Goal: Communication & Community: Participate in discussion

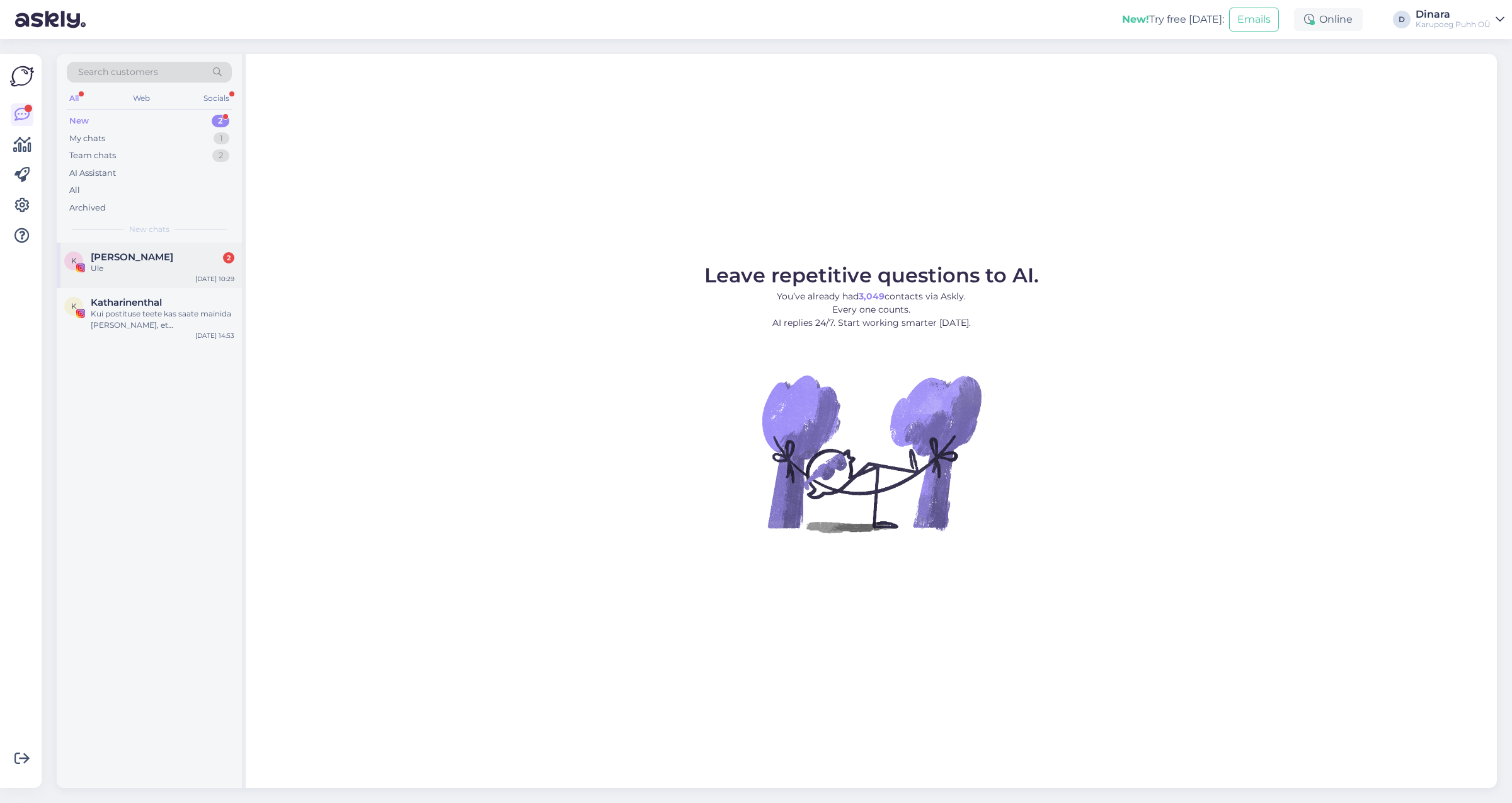
click at [136, 266] on div "Ule" at bounding box center [163, 268] width 144 height 12
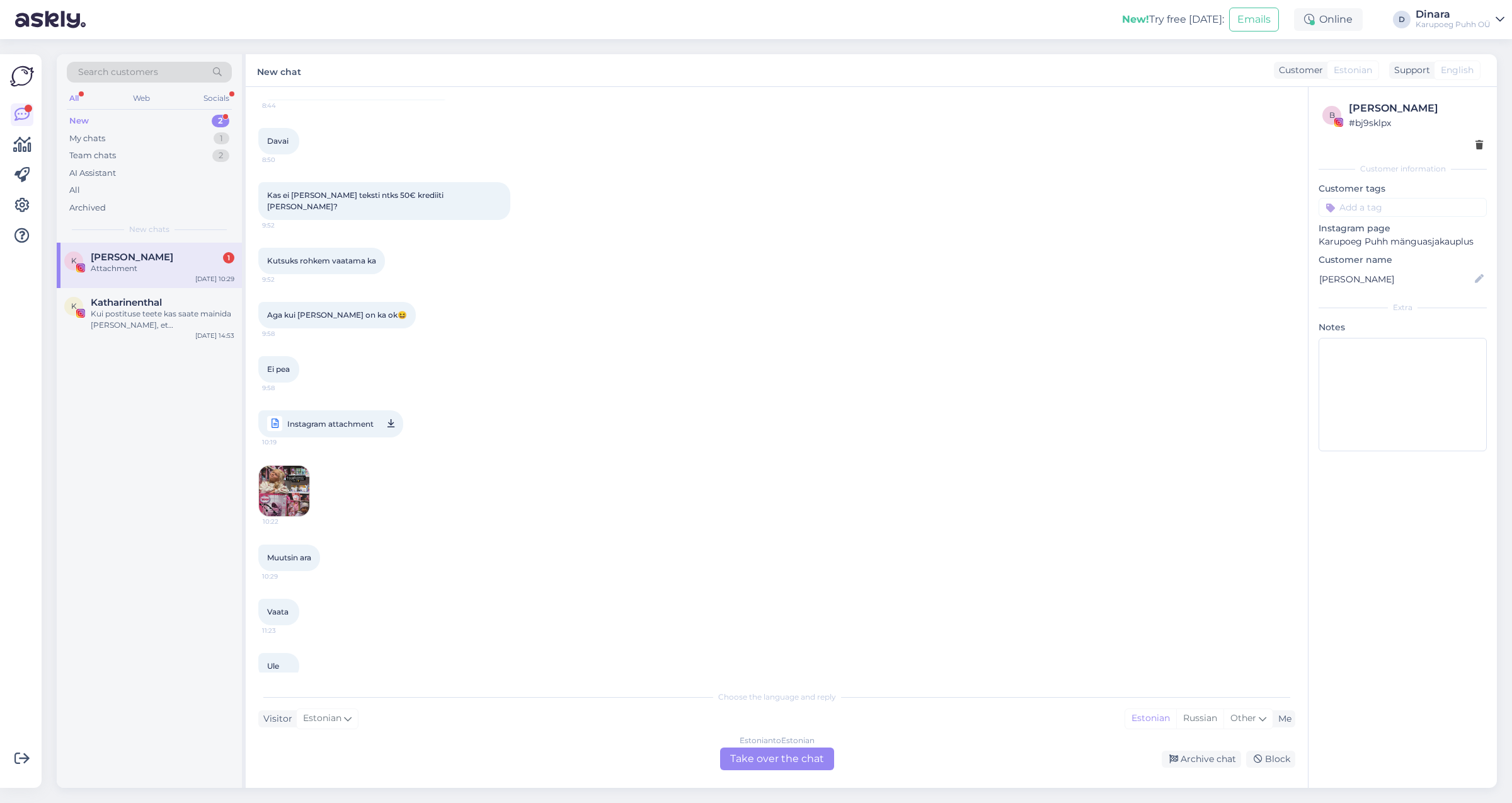
scroll to position [1450, 0]
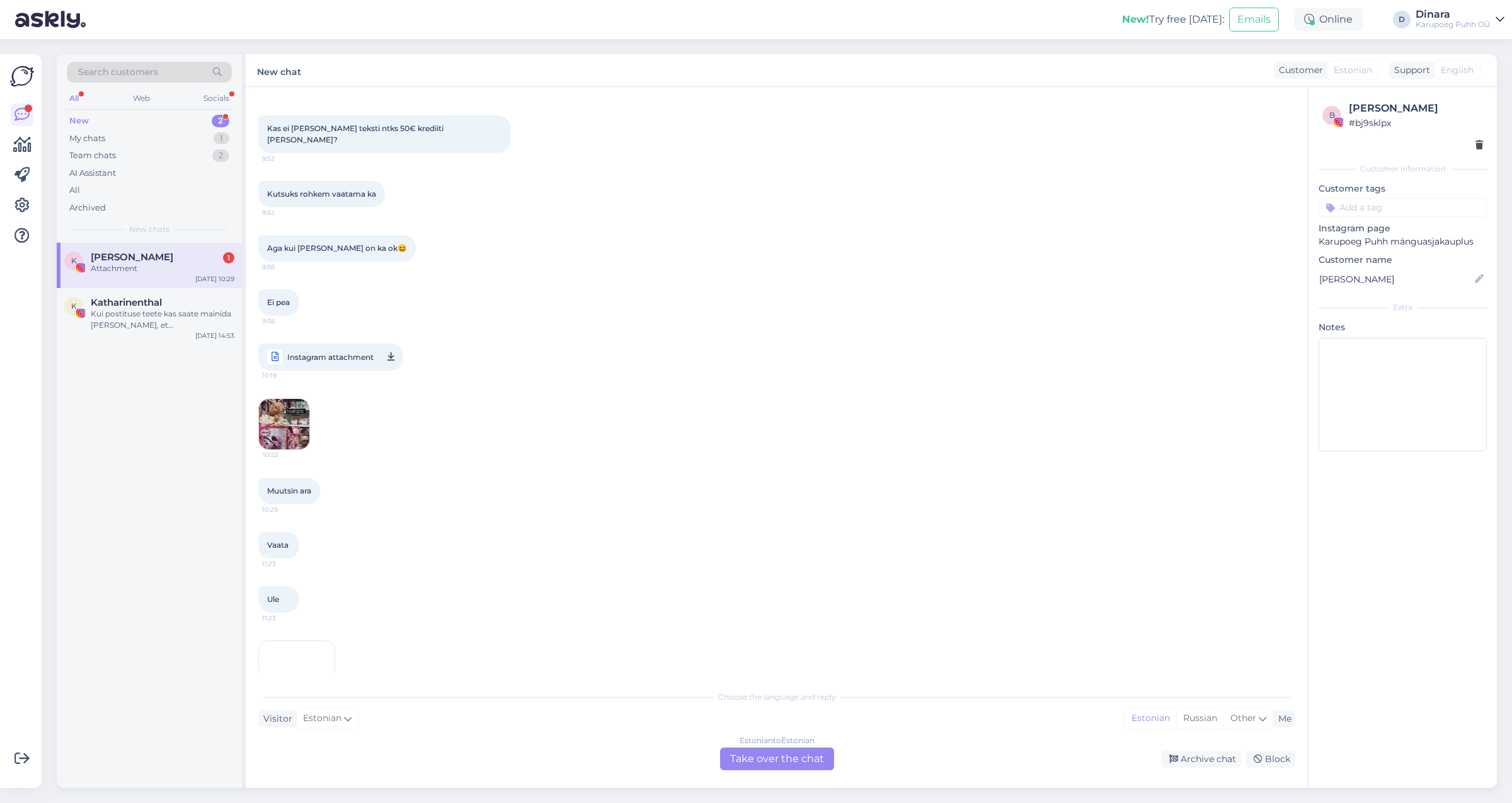
click at [165, 253] on div "[PERSON_NAME] 1" at bounding box center [163, 257] width 144 height 12
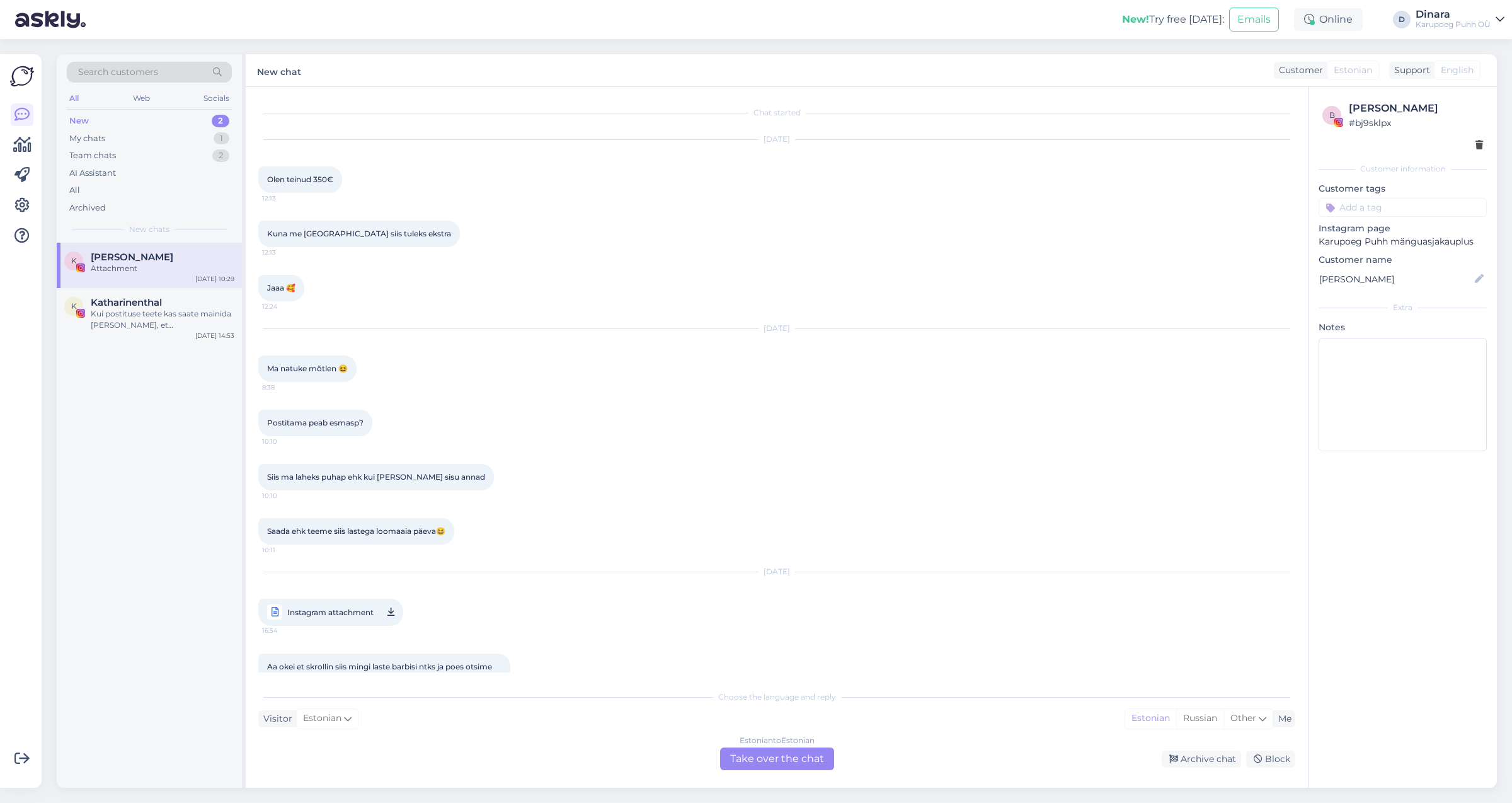
click at [340, 610] on span "Instagram attachment" at bounding box center [331, 612] width 86 height 16
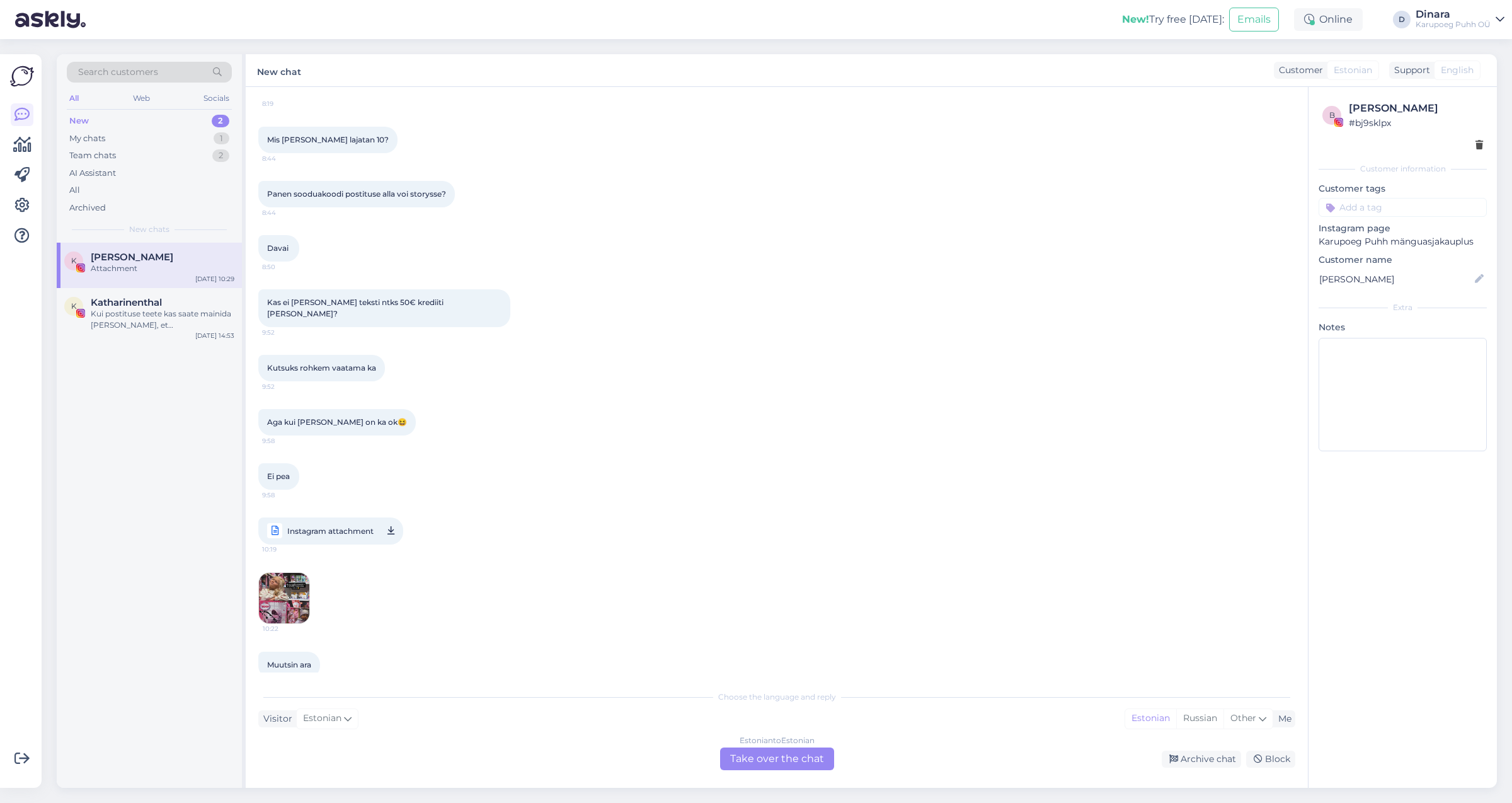
scroll to position [1545, 0]
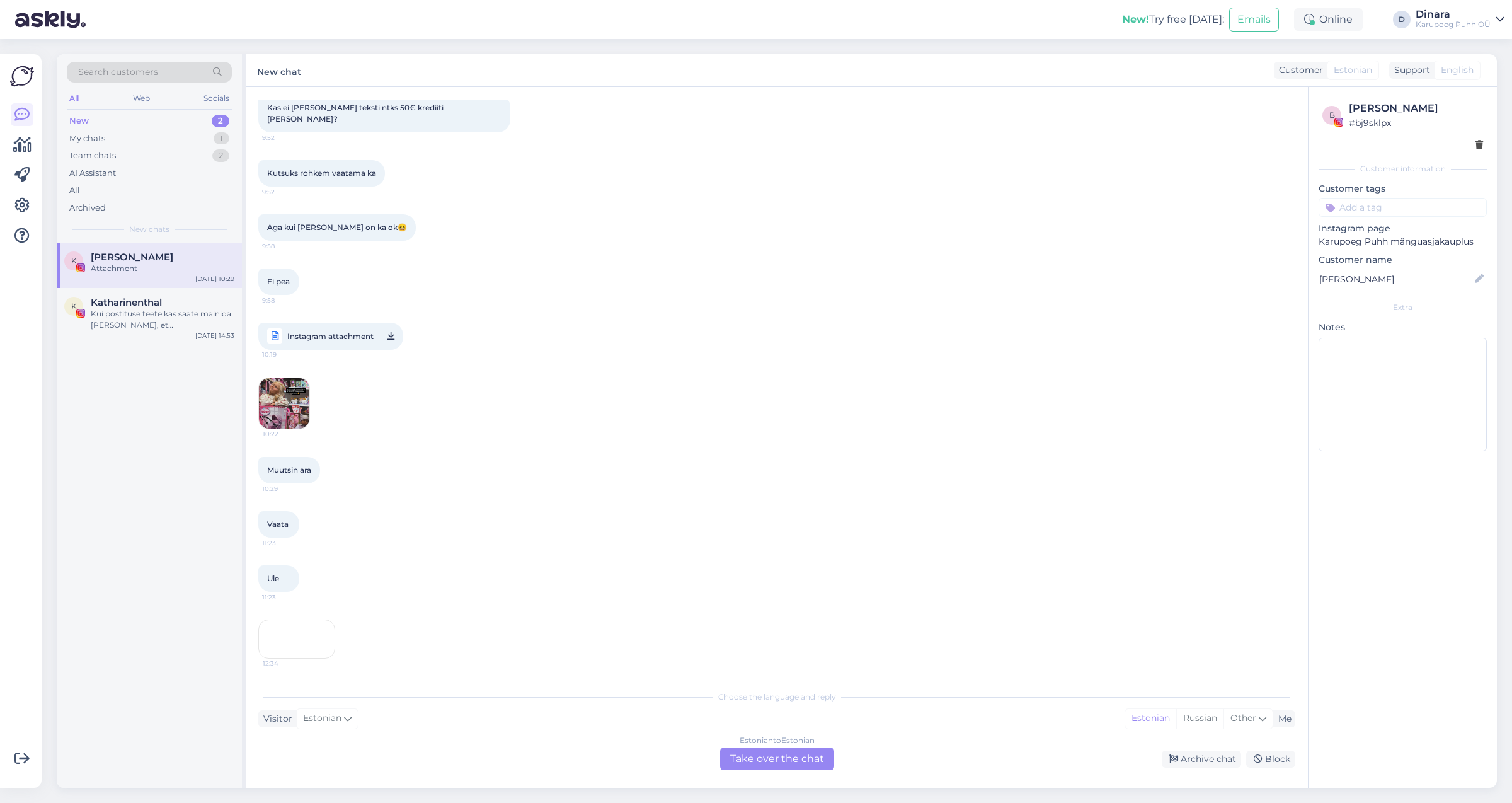
click at [280, 620] on div "12:34" at bounding box center [297, 638] width 77 height 39
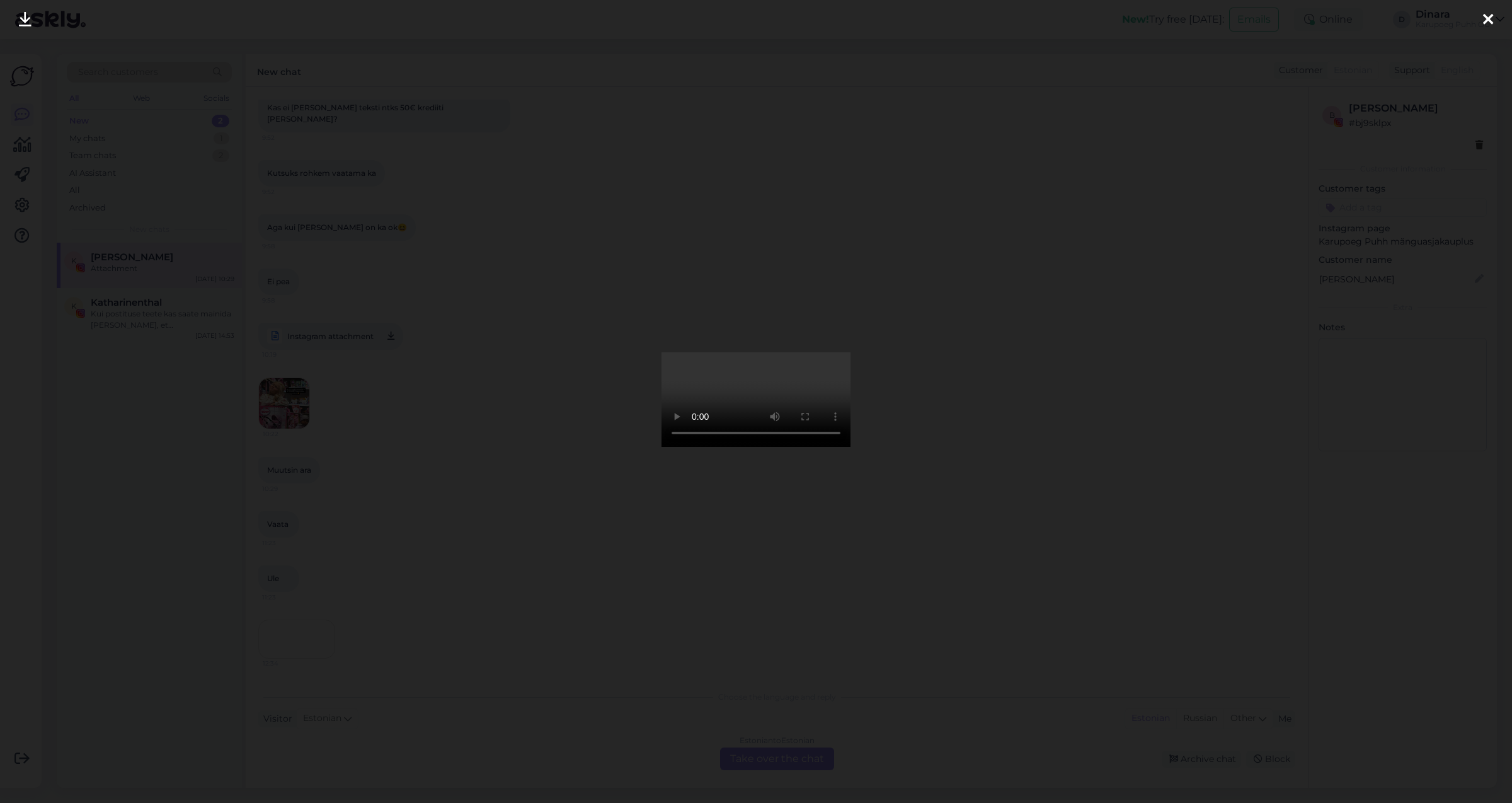
click at [1490, 14] on icon at bounding box center [1488, 20] width 10 height 16
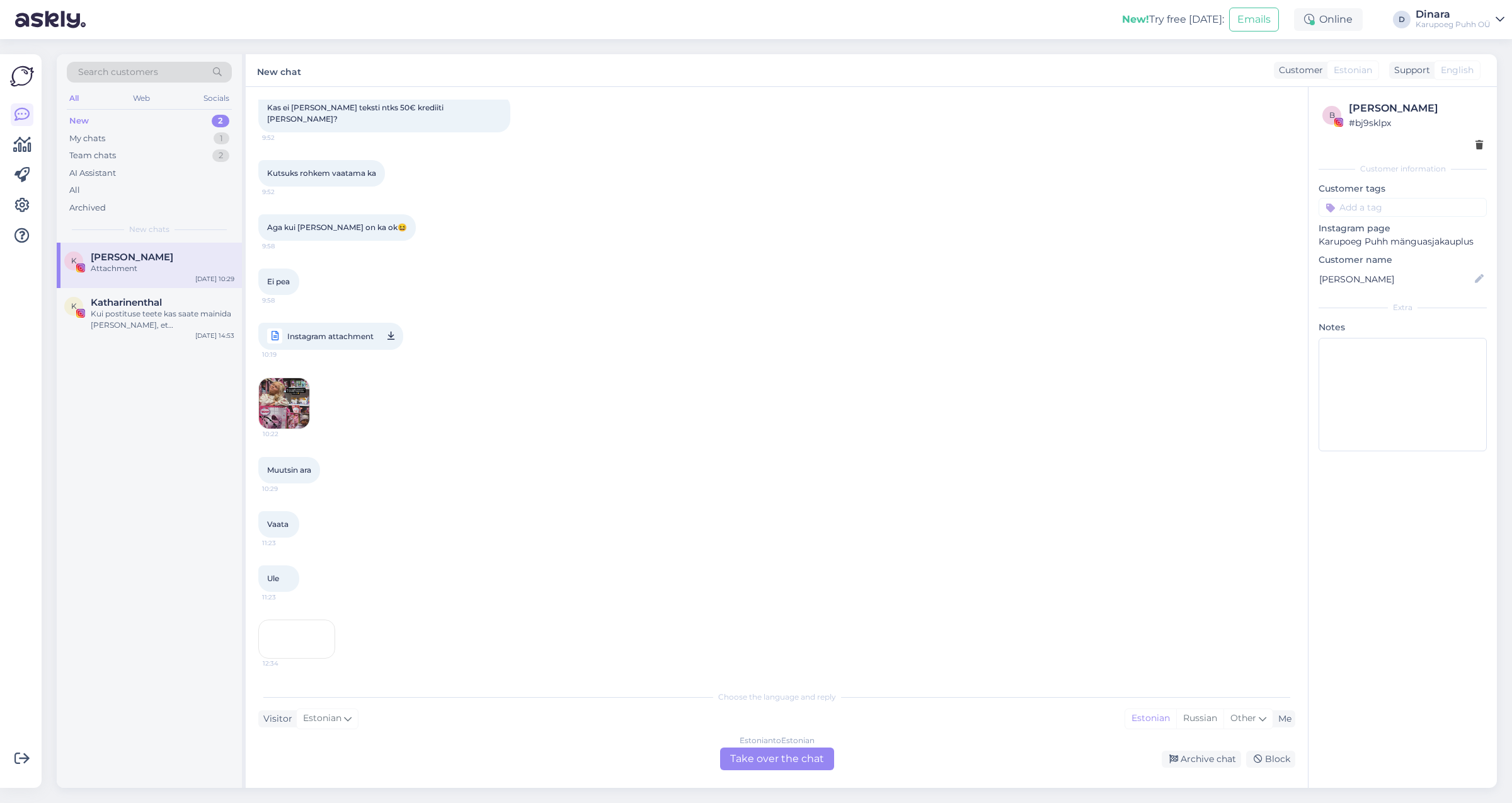
click at [289, 379] on img at bounding box center [284, 404] width 50 height 50
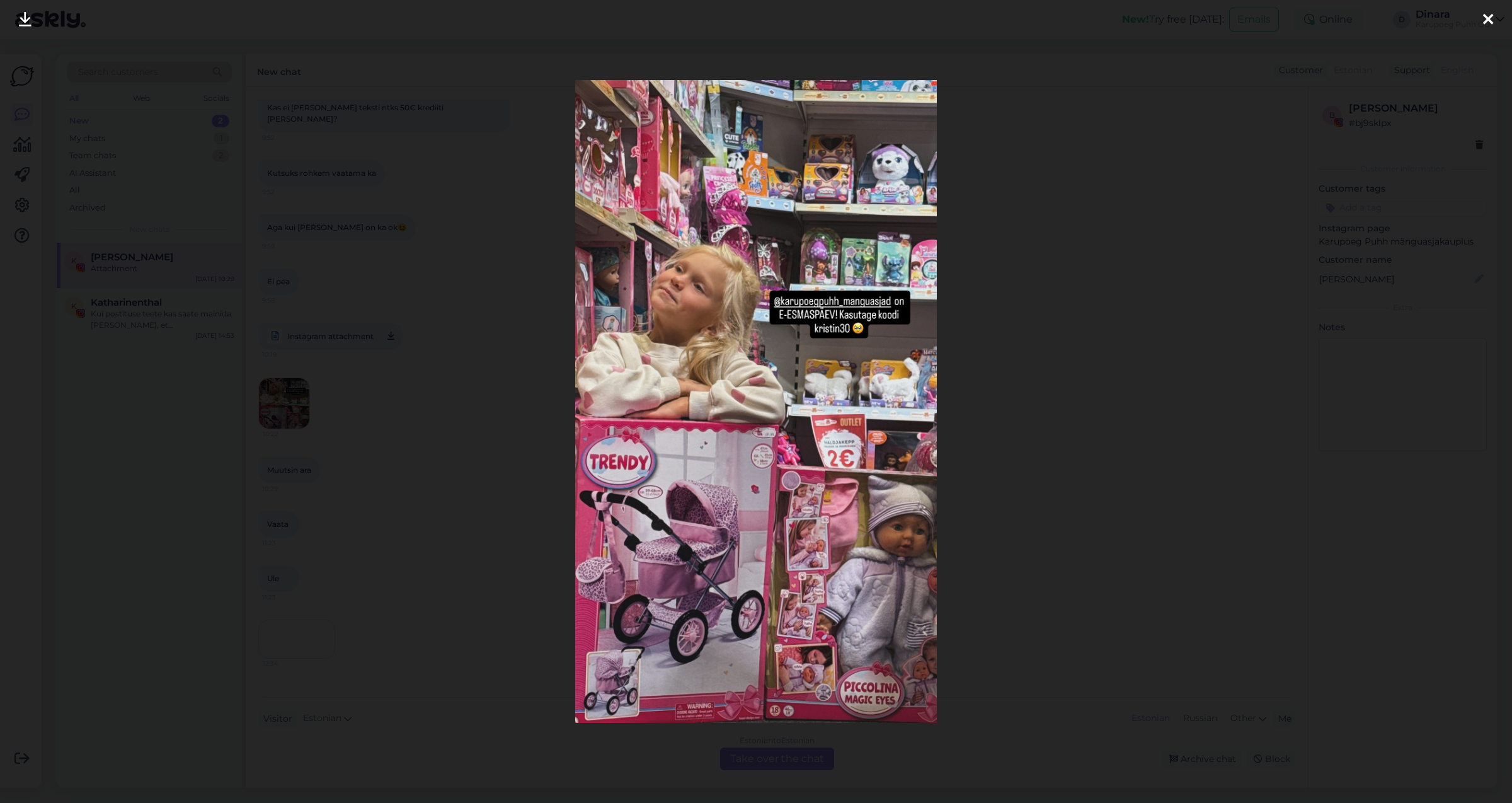
click at [1493, 13] on div at bounding box center [1489, 20] width 25 height 40
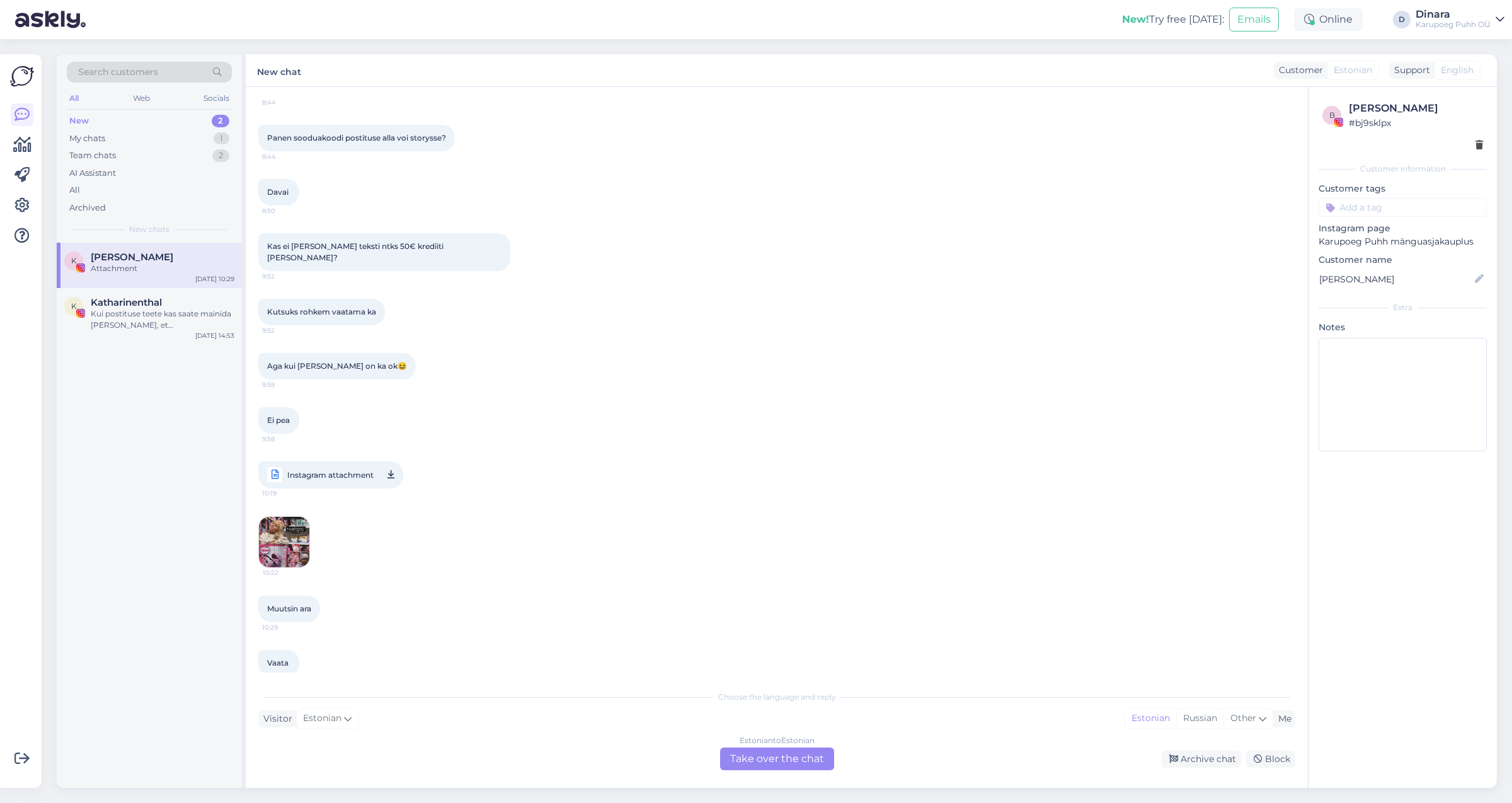
scroll to position [977, 0]
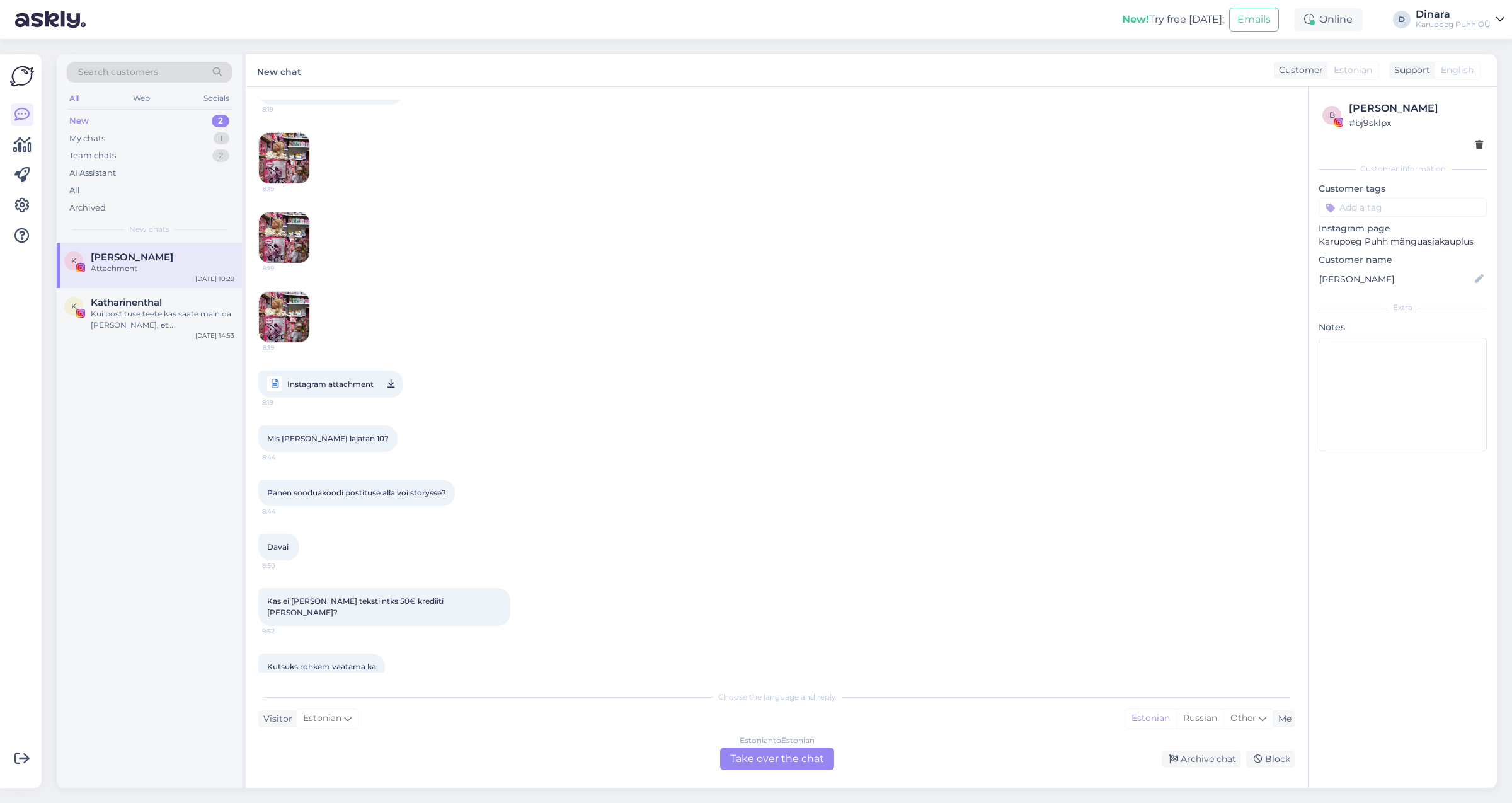
click at [289, 308] on img at bounding box center [284, 317] width 50 height 50
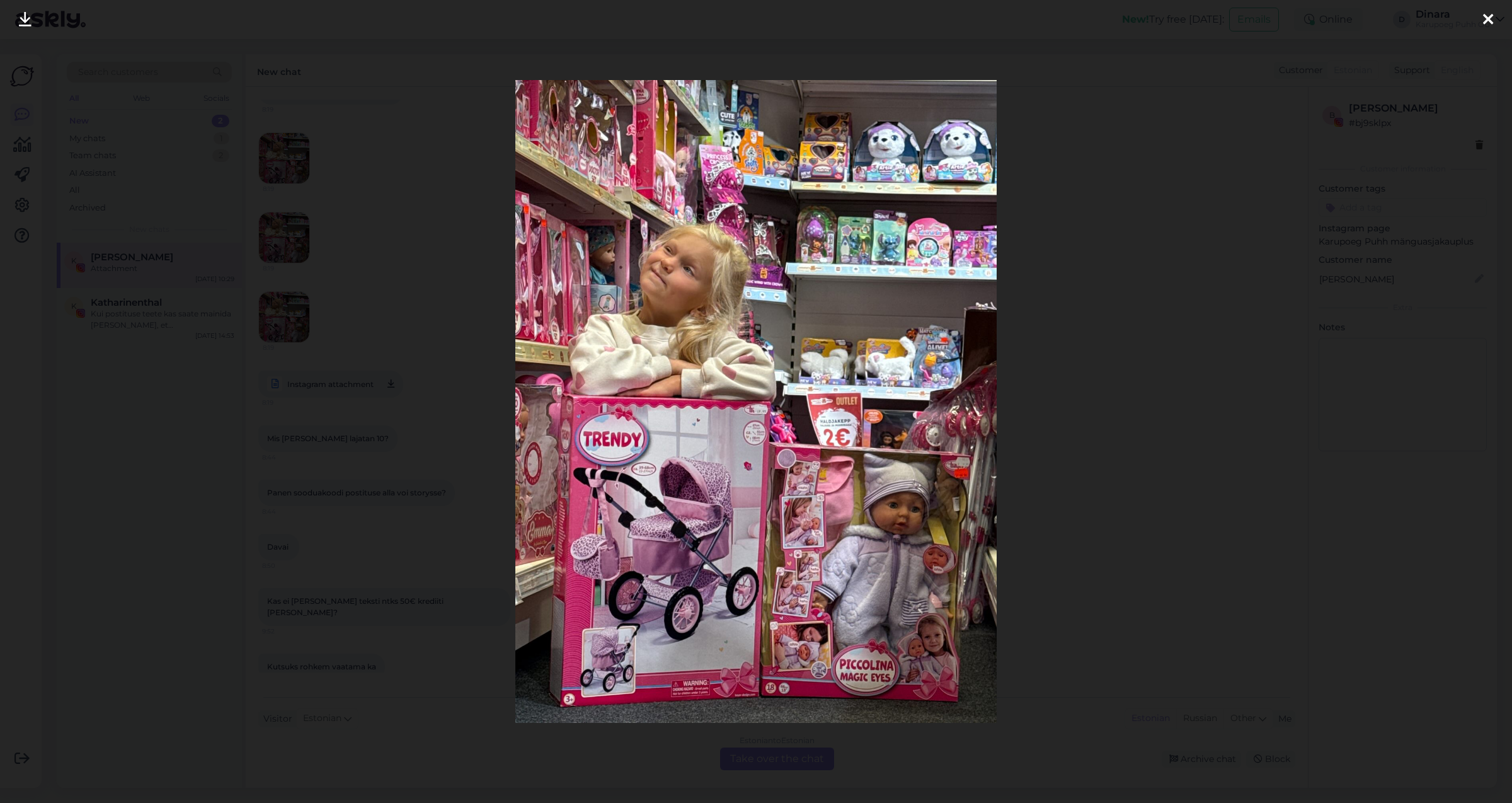
click at [1499, 19] on div at bounding box center [1489, 20] width 25 height 40
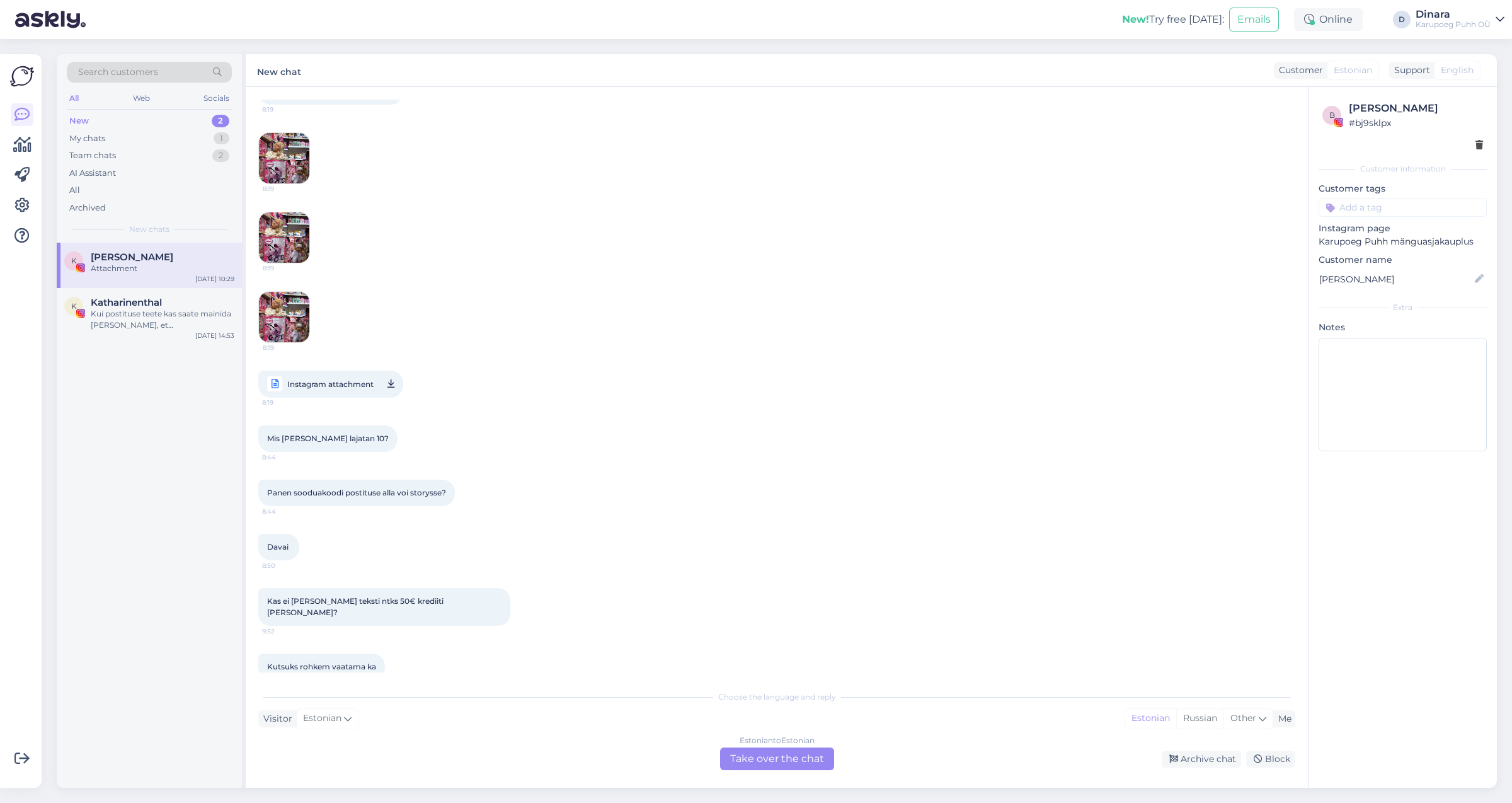
click at [293, 226] on img at bounding box center [284, 237] width 50 height 50
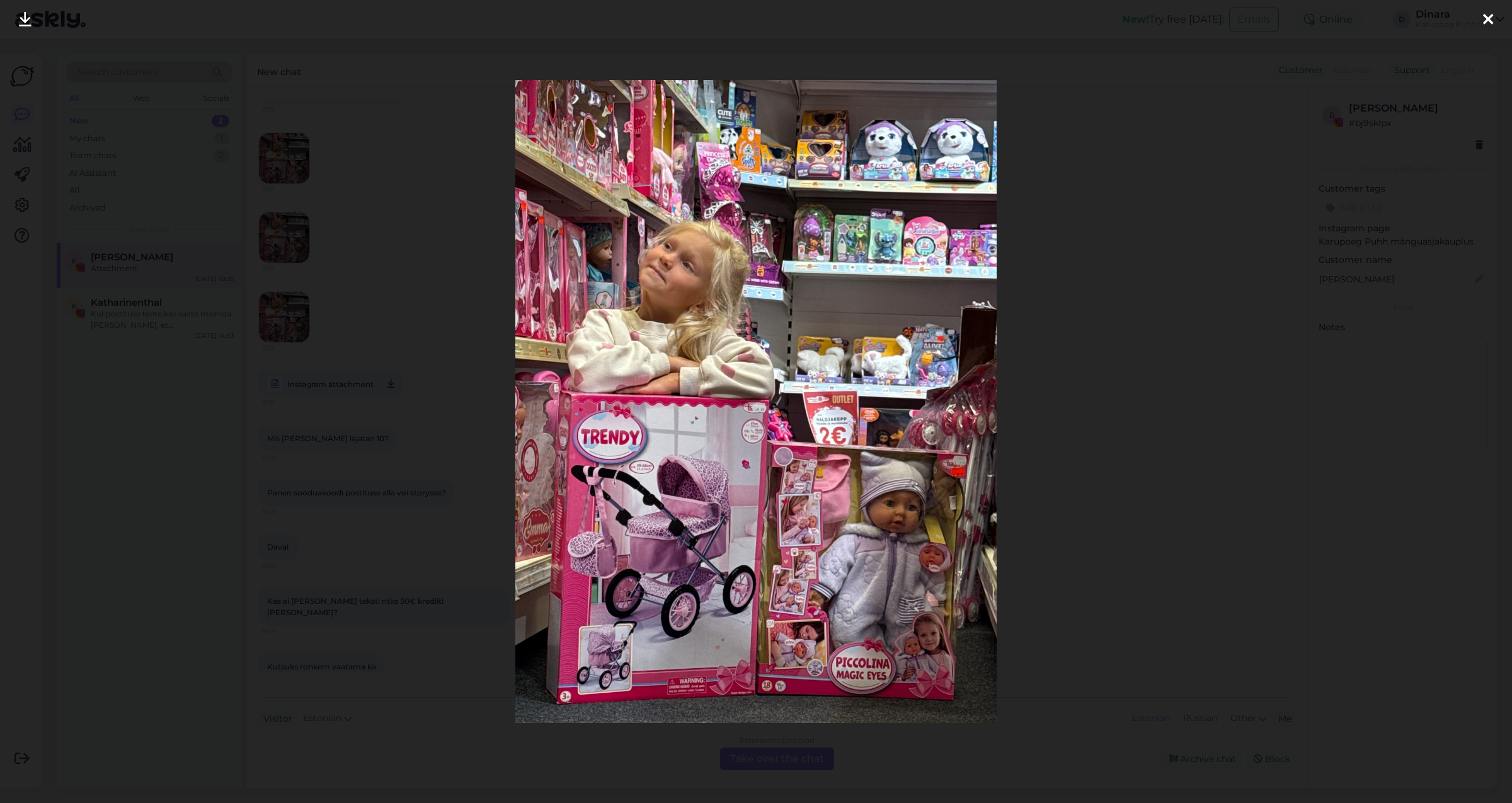
click at [1482, 21] on div at bounding box center [1489, 20] width 25 height 40
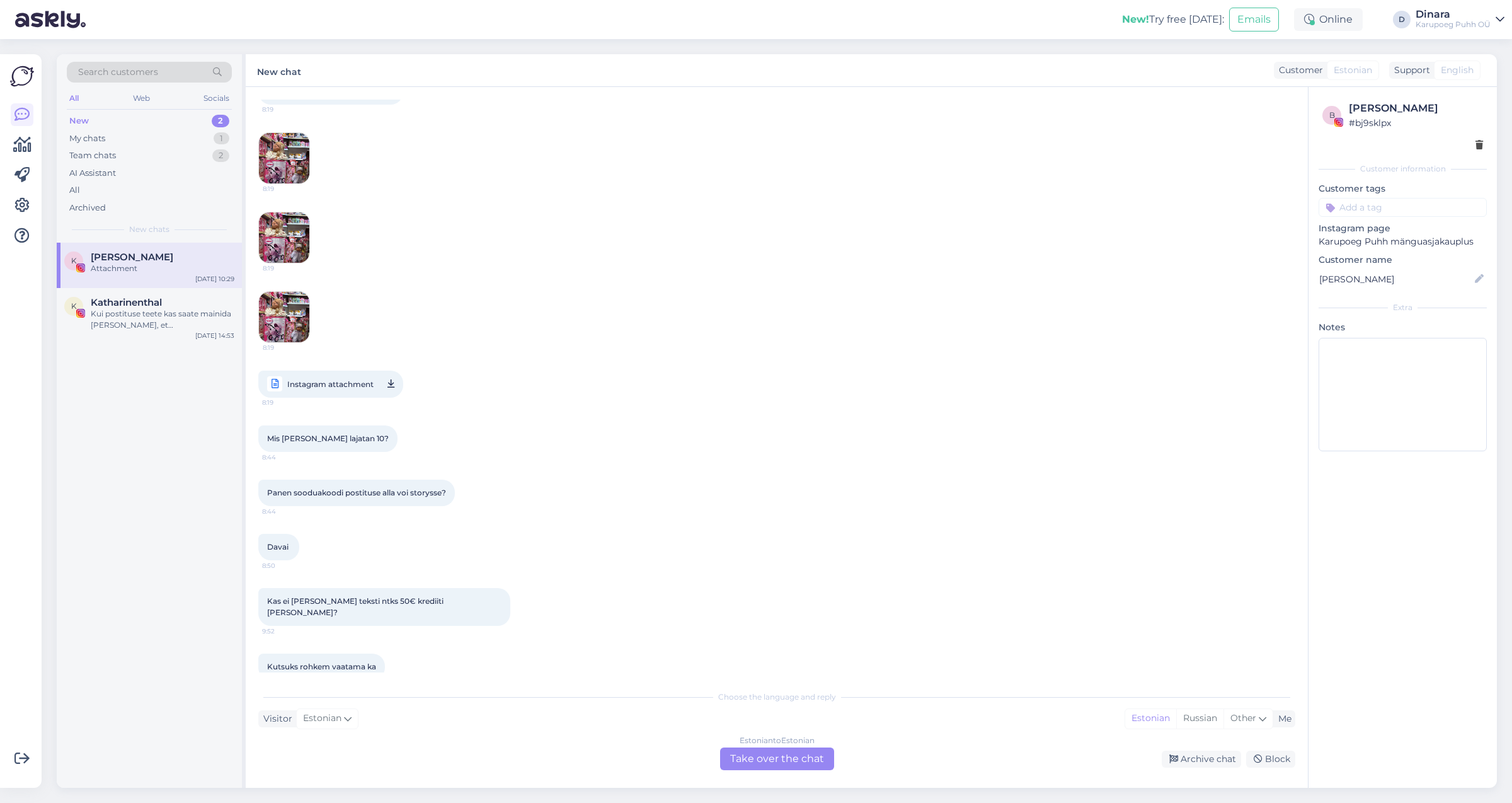
click at [283, 141] on img at bounding box center [284, 158] width 50 height 50
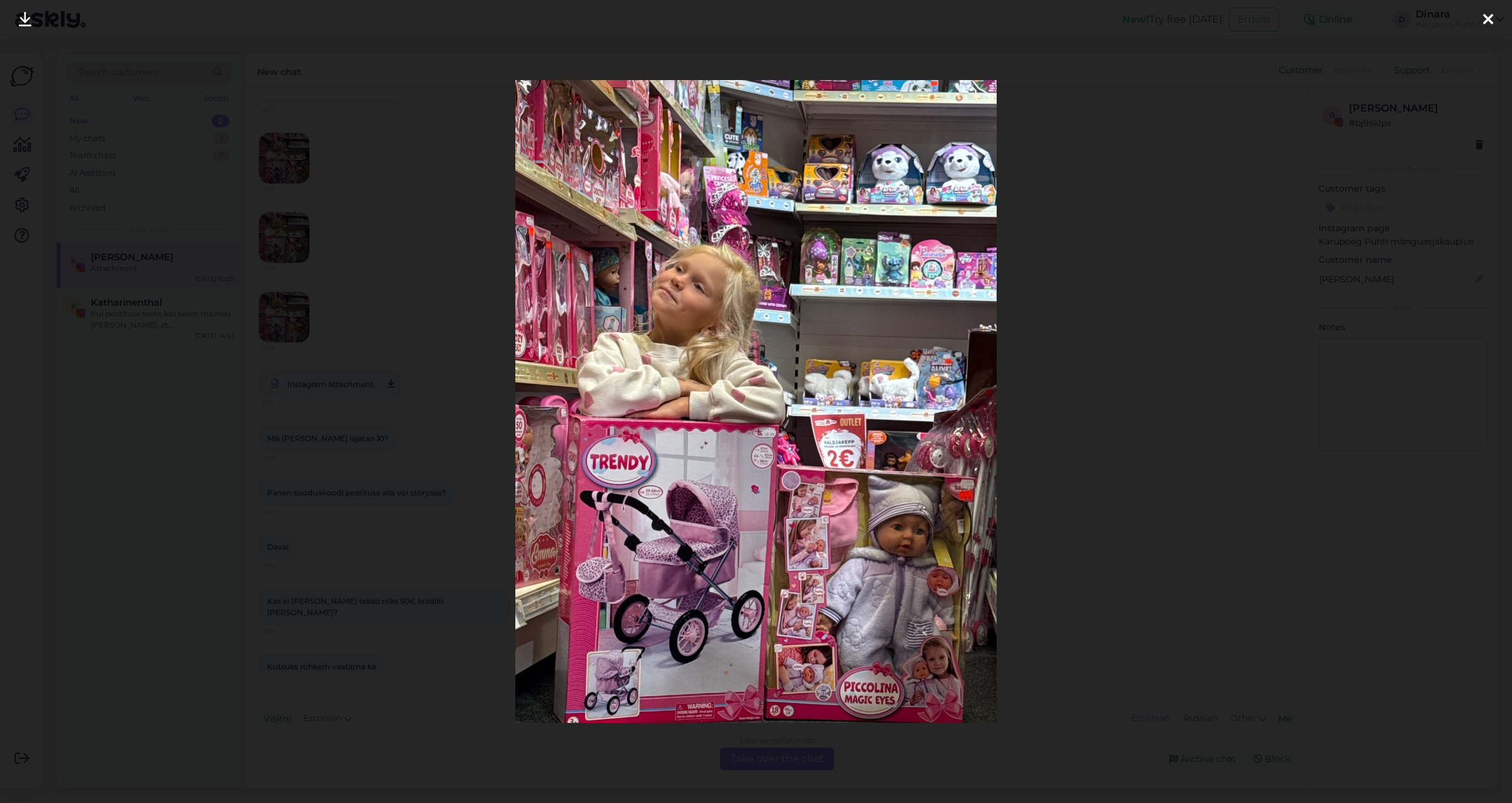
click at [1481, 13] on div at bounding box center [1489, 20] width 25 height 40
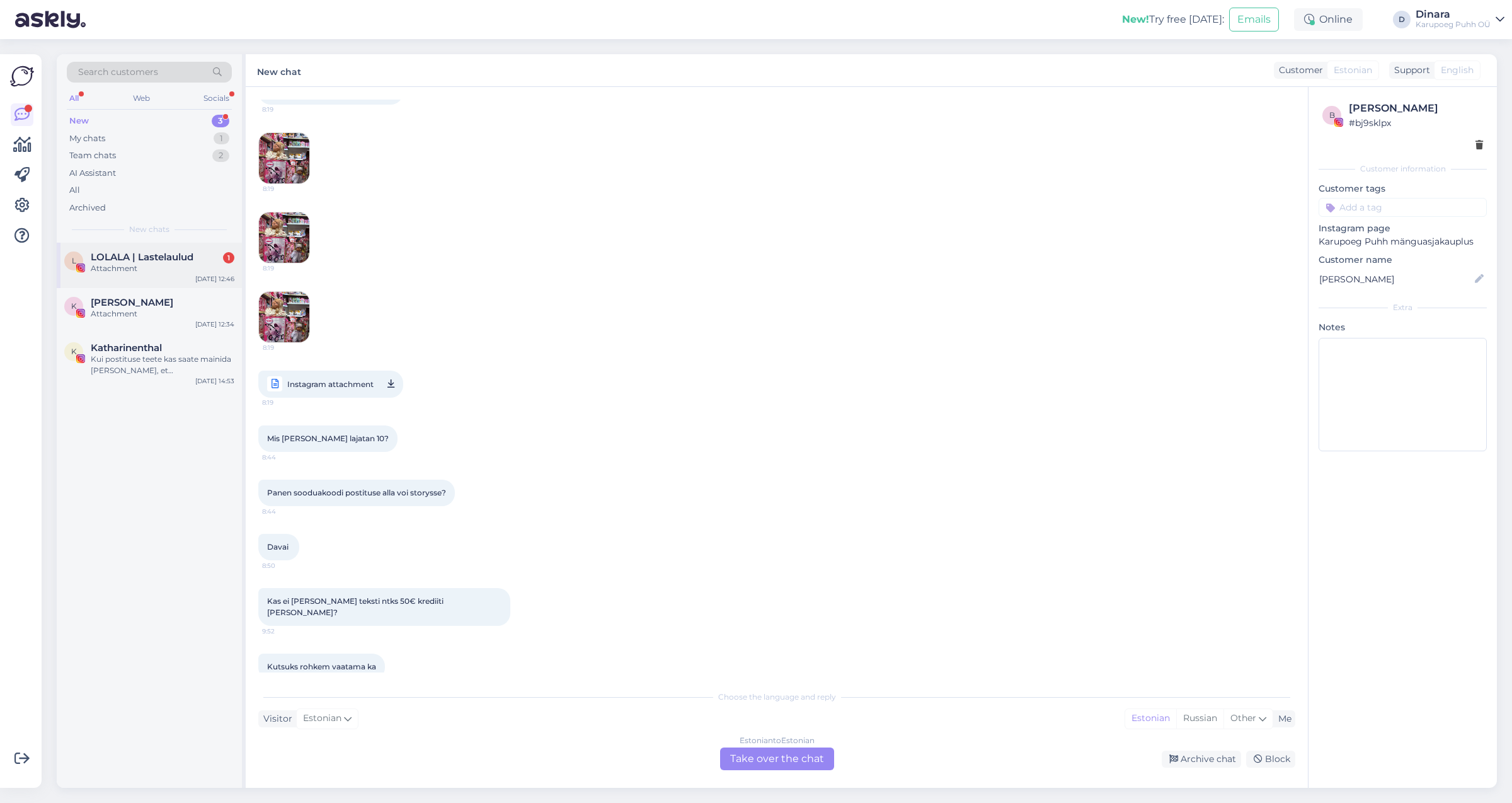
click at [180, 266] on div "Attachment" at bounding box center [163, 268] width 144 height 12
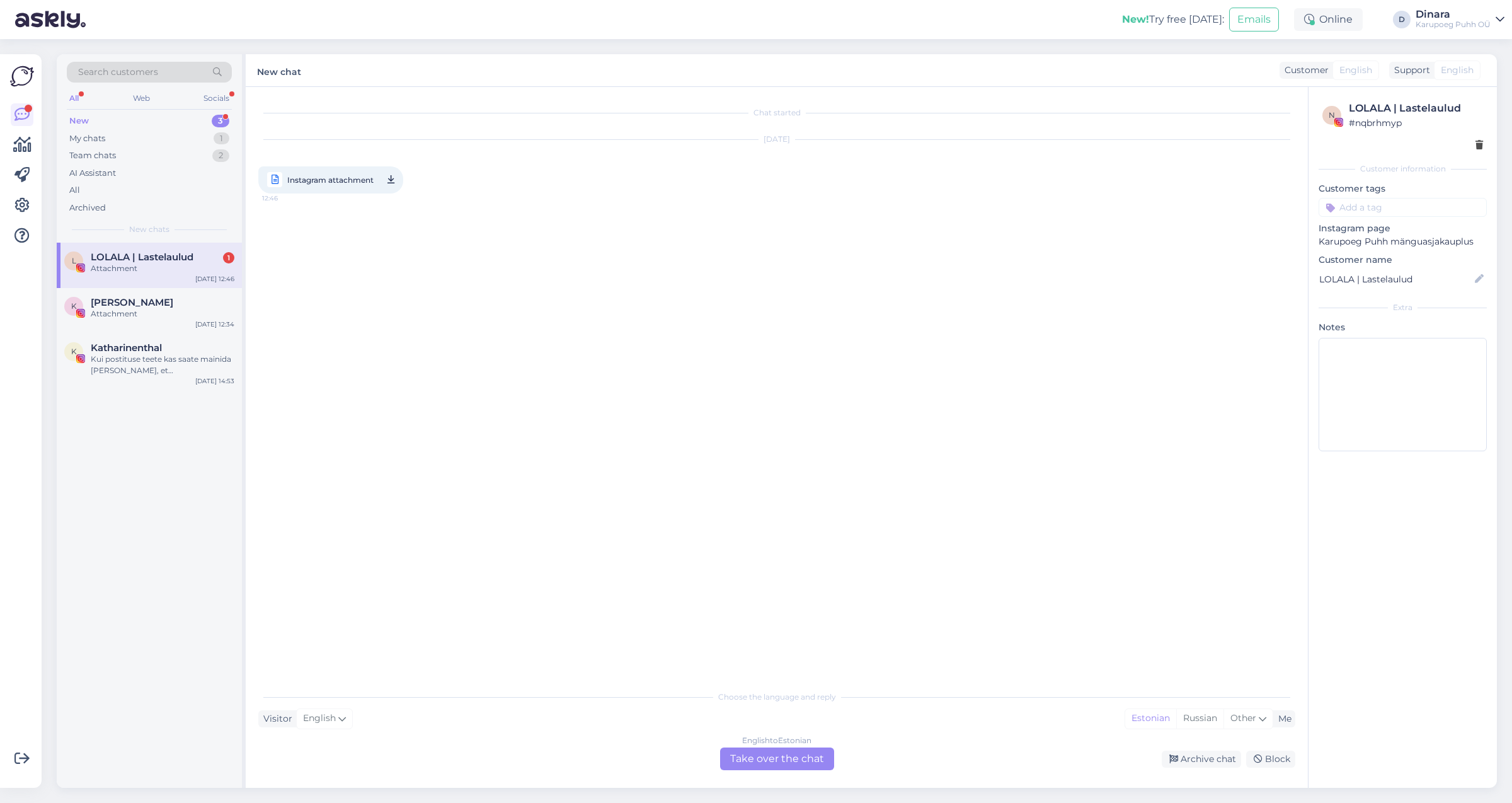
scroll to position [0, 0]
